Goal: Information Seeking & Learning: Learn about a topic

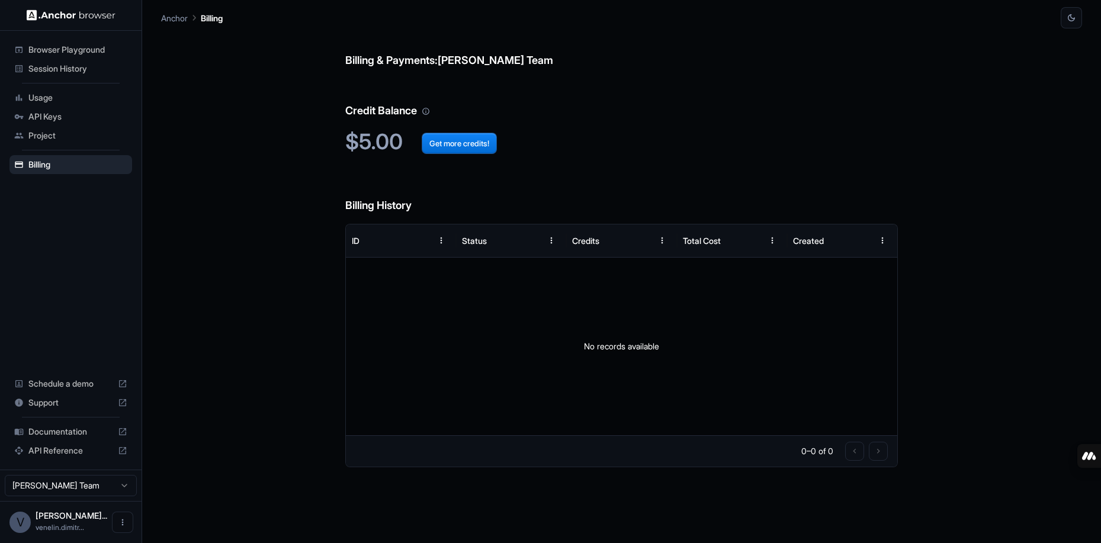
click at [88, 50] on span "Browser Playground" at bounding box center [77, 50] width 99 height 12
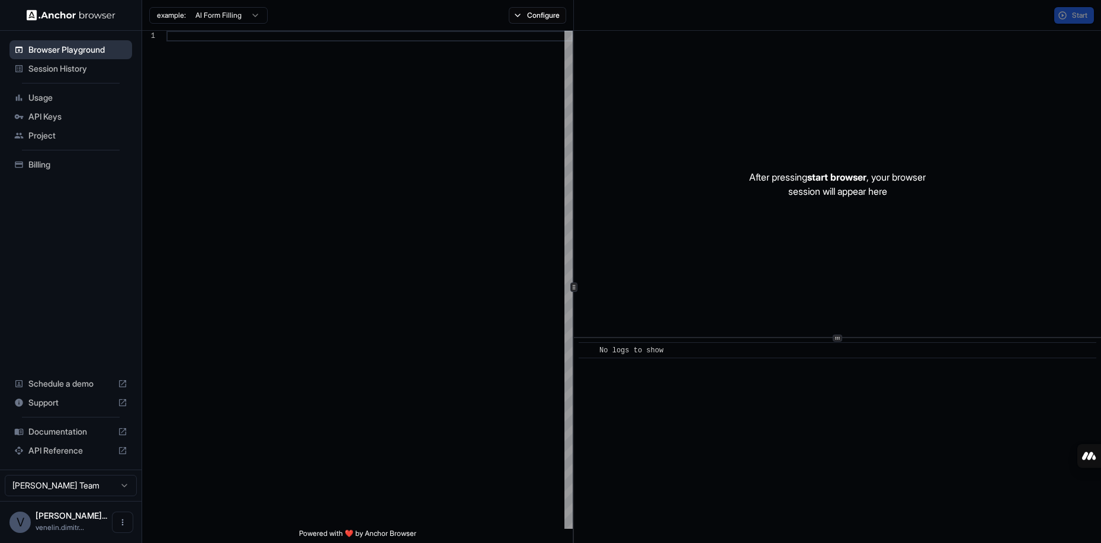
scroll to position [85, 0]
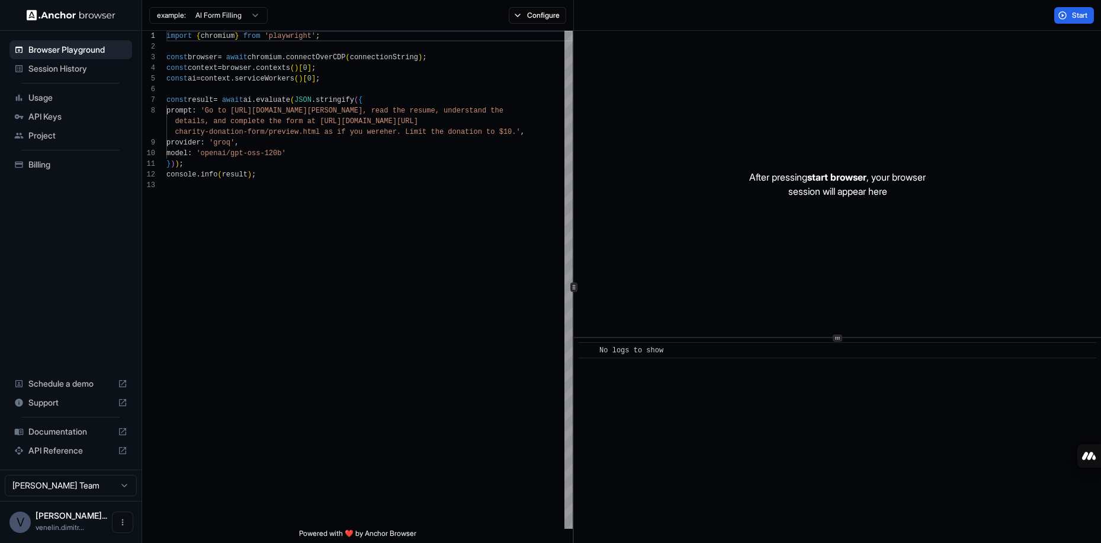
click at [64, 430] on span "Documentation" at bounding box center [70, 432] width 85 height 12
